Goal: Navigation & Orientation: Find specific page/section

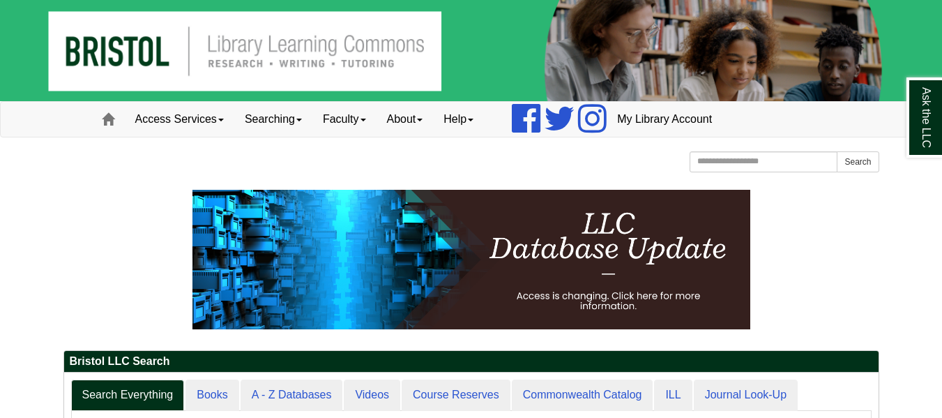
scroll to position [361, 605]
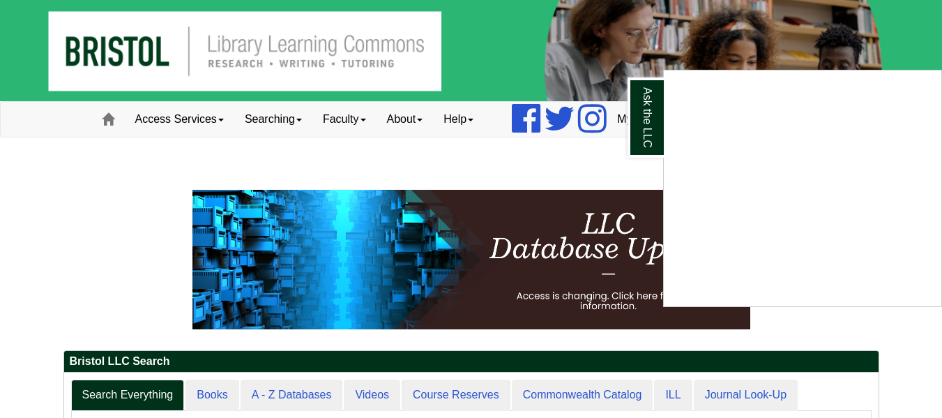
click at [538, 173] on div "Ask the LLC" at bounding box center [471, 209] width 942 height 418
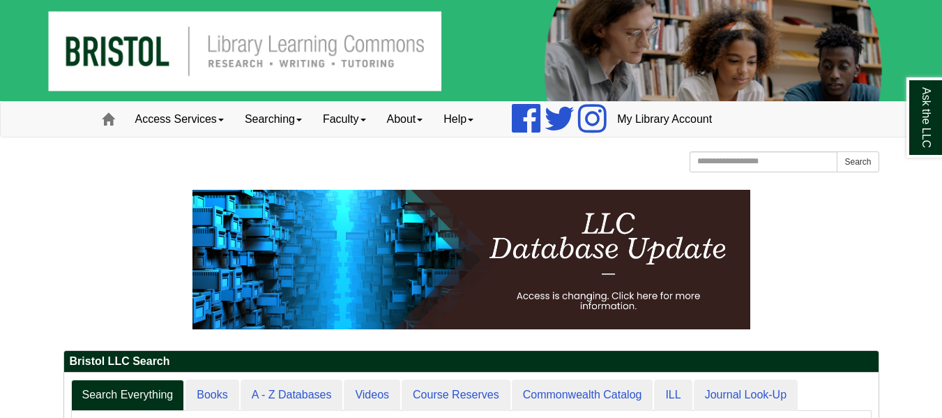
click at [538, 173] on div "[GEOGRAPHIC_DATA] [GEOGRAPHIC_DATA] Learning Commons Homepage Homepage Home Sea…" at bounding box center [471, 163] width 816 height 24
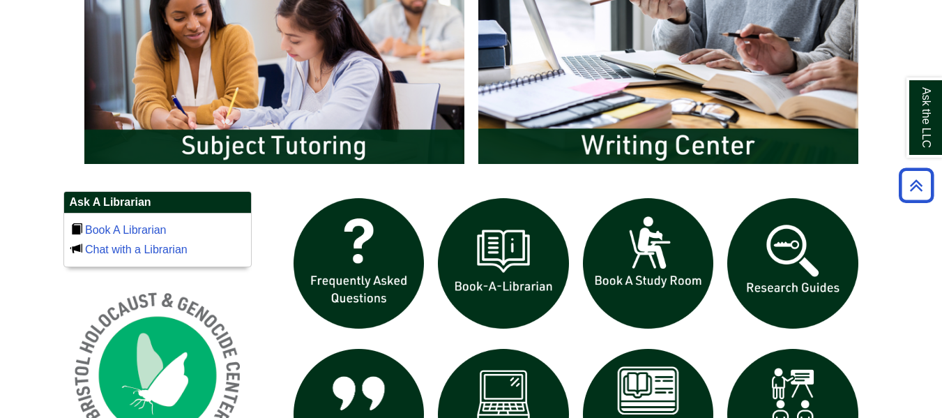
scroll to position [783, 0]
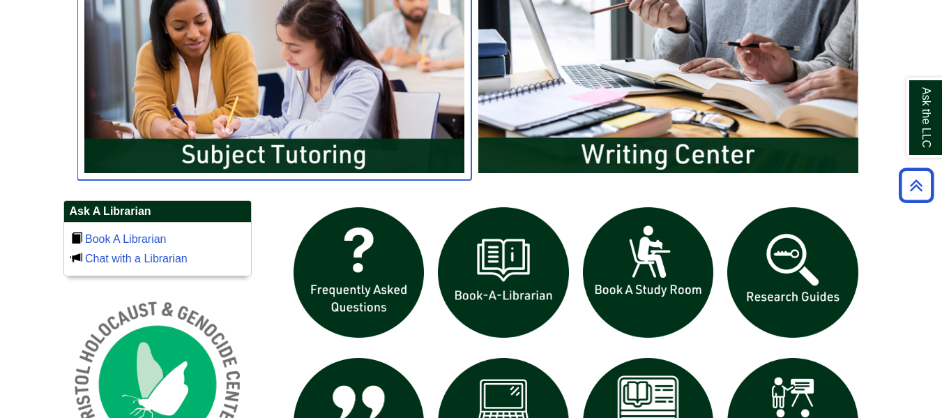
click at [303, 148] on img "slideshow" at bounding box center [274, 73] width 394 height 212
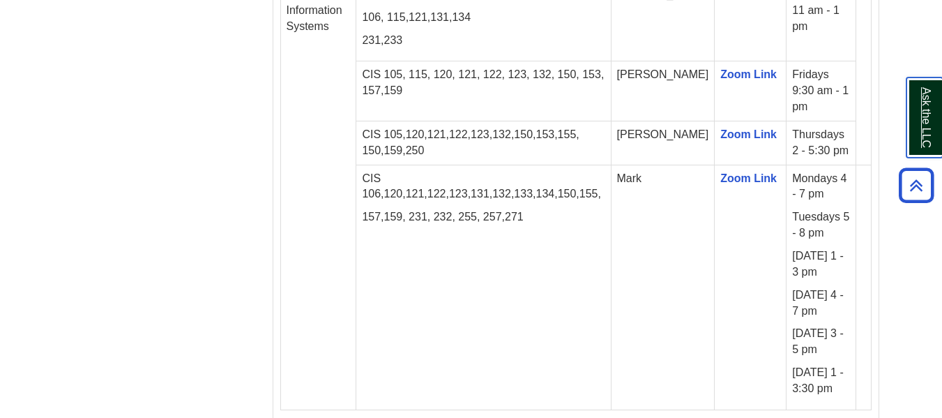
scroll to position [1691, 0]
